Goal: Check status

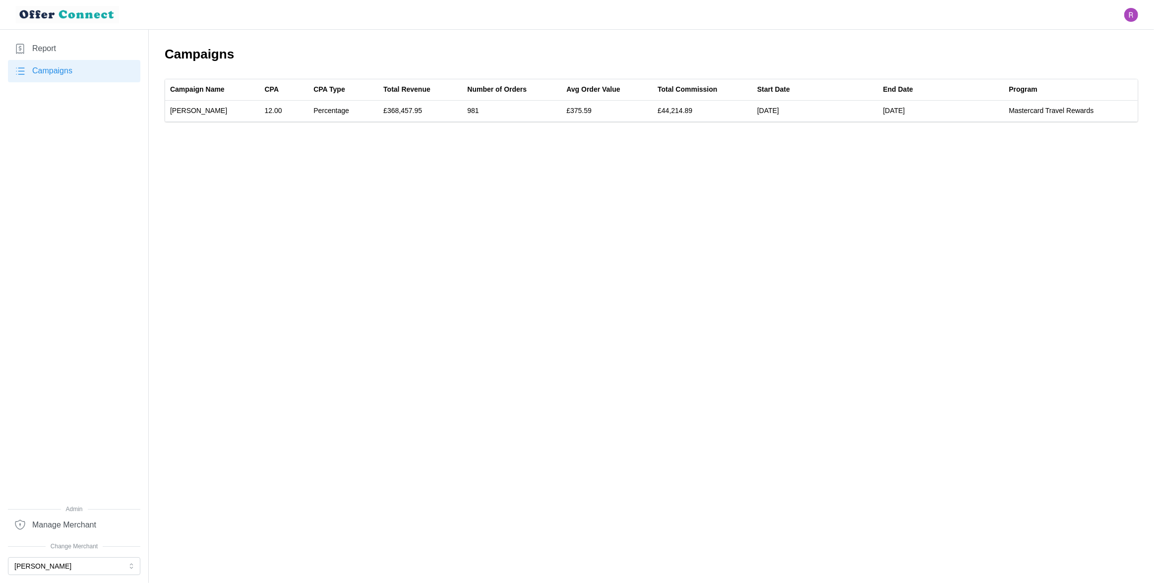
click at [50, 575] on nav "Report Campaigns Admin Manage Merchant Change Merchant [PERSON_NAME]" at bounding box center [74, 306] width 149 height 553
click at [50, 573] on button "[PERSON_NAME]" at bounding box center [74, 566] width 132 height 18
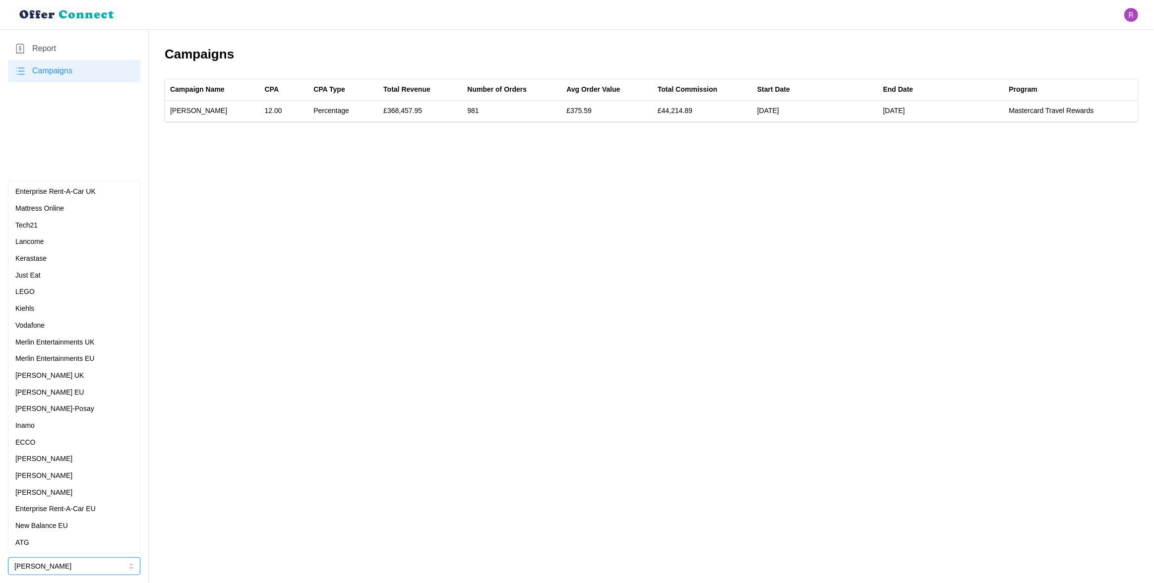
click at [52, 285] on div "LEGO" at bounding box center [73, 292] width 127 height 17
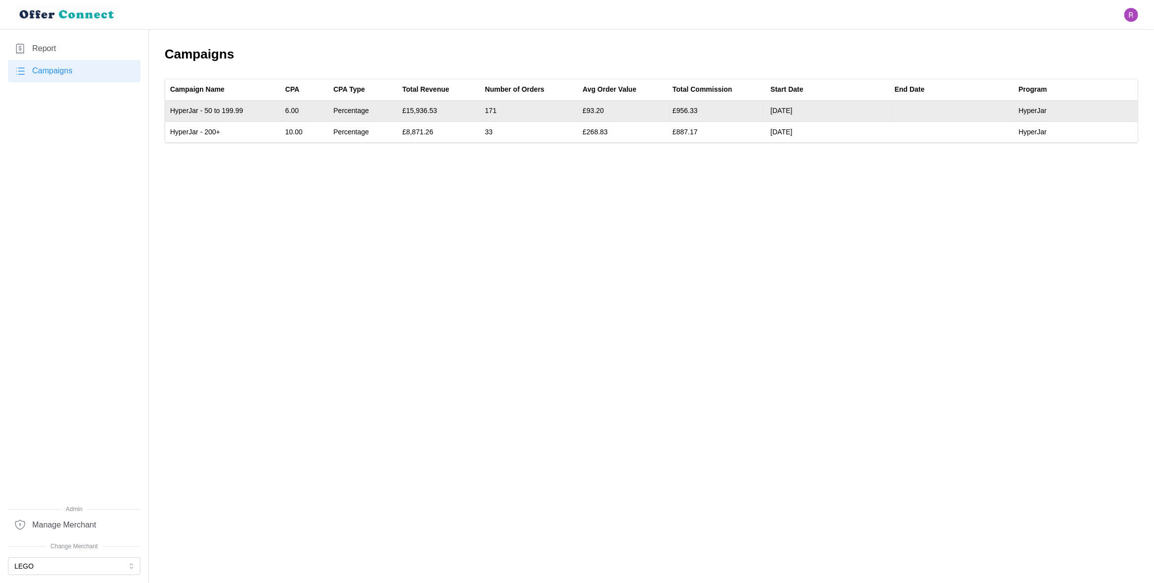
click at [428, 108] on td "£15,936.53" at bounding box center [438, 111] width 83 height 21
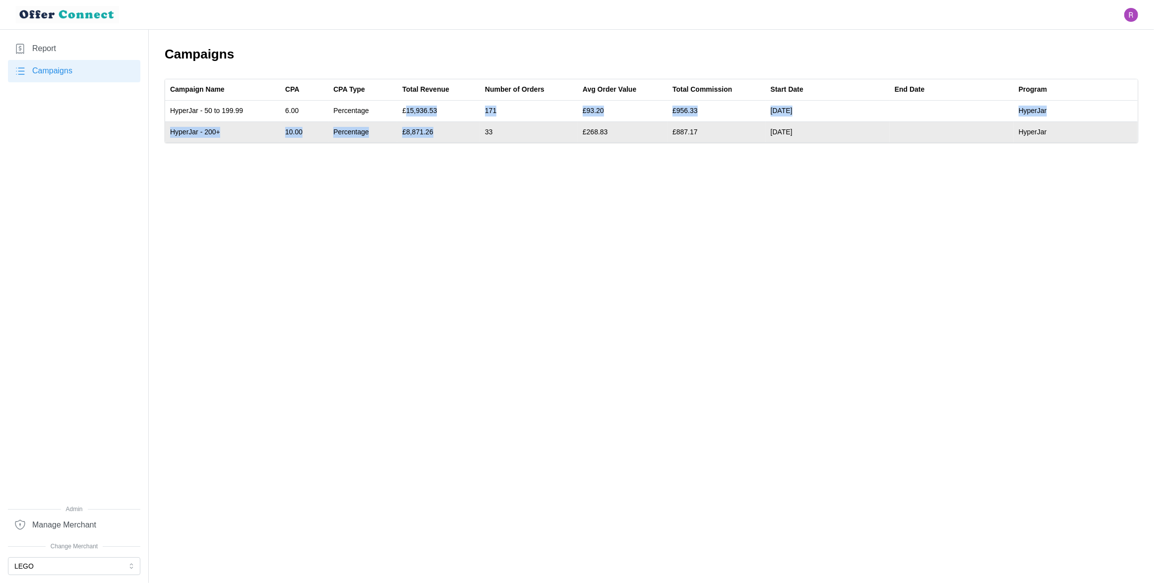
drag, startPoint x: 428, startPoint y: 108, endPoint x: 429, endPoint y: 131, distance: 22.8
click at [429, 131] on tbody "HyperJar - 50 to 199.99 6.00 Percentage £15,936.53 171 £93.20 £956.33 [DATE] Hy…" at bounding box center [651, 122] width 972 height 42
click at [429, 131] on td "£8,871.26" at bounding box center [438, 131] width 83 height 21
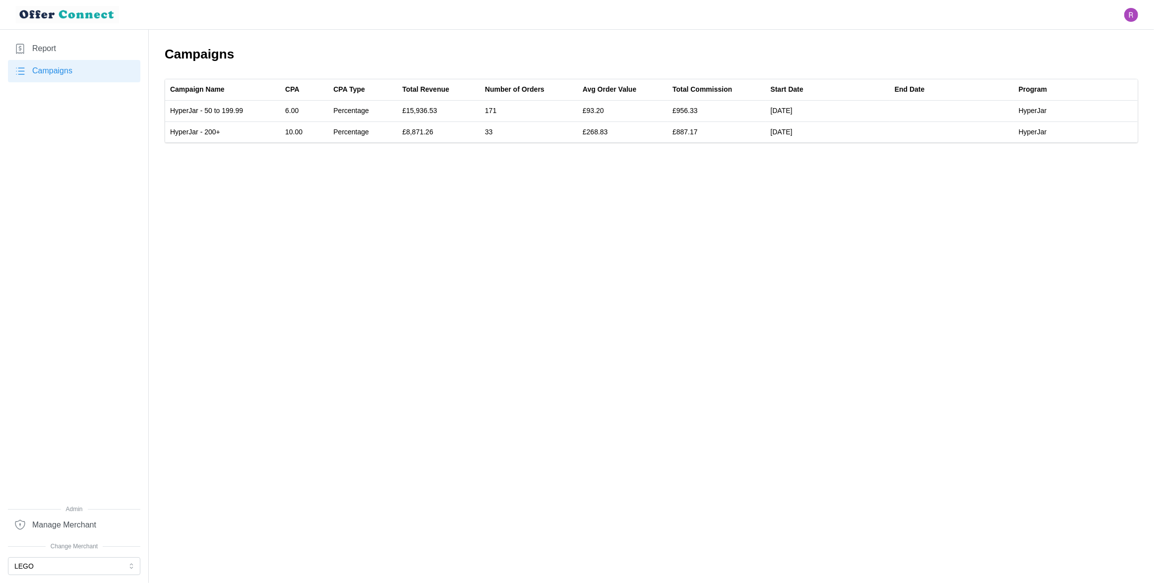
click at [93, 42] on link "Report" at bounding box center [74, 49] width 132 height 22
